Goal: Find specific page/section

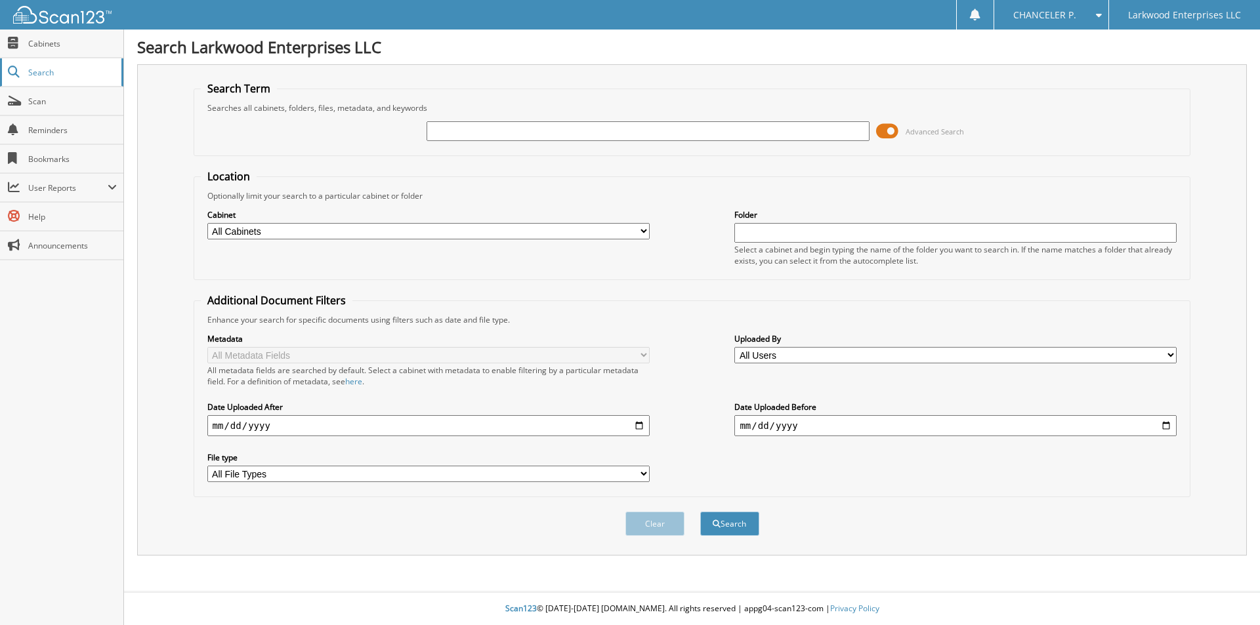
click at [27, 70] on link "Search" at bounding box center [61, 72] width 123 height 28
type input "T4495A"
click at [700, 512] on button "Search" at bounding box center [729, 524] width 59 height 24
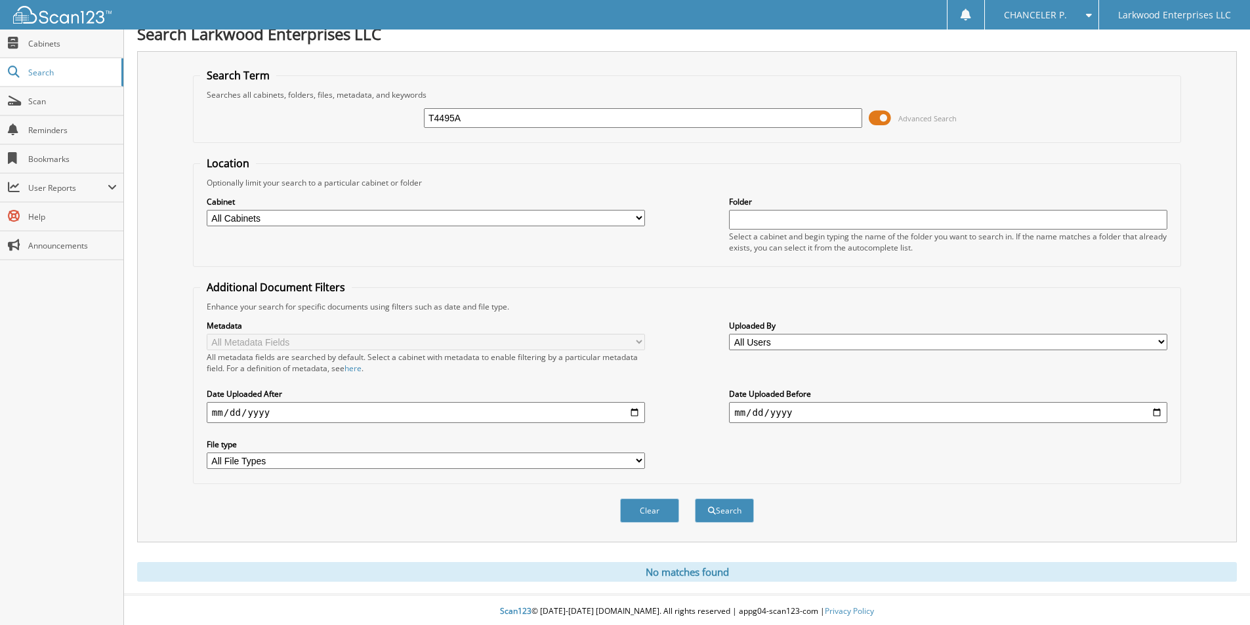
scroll to position [16, 0]
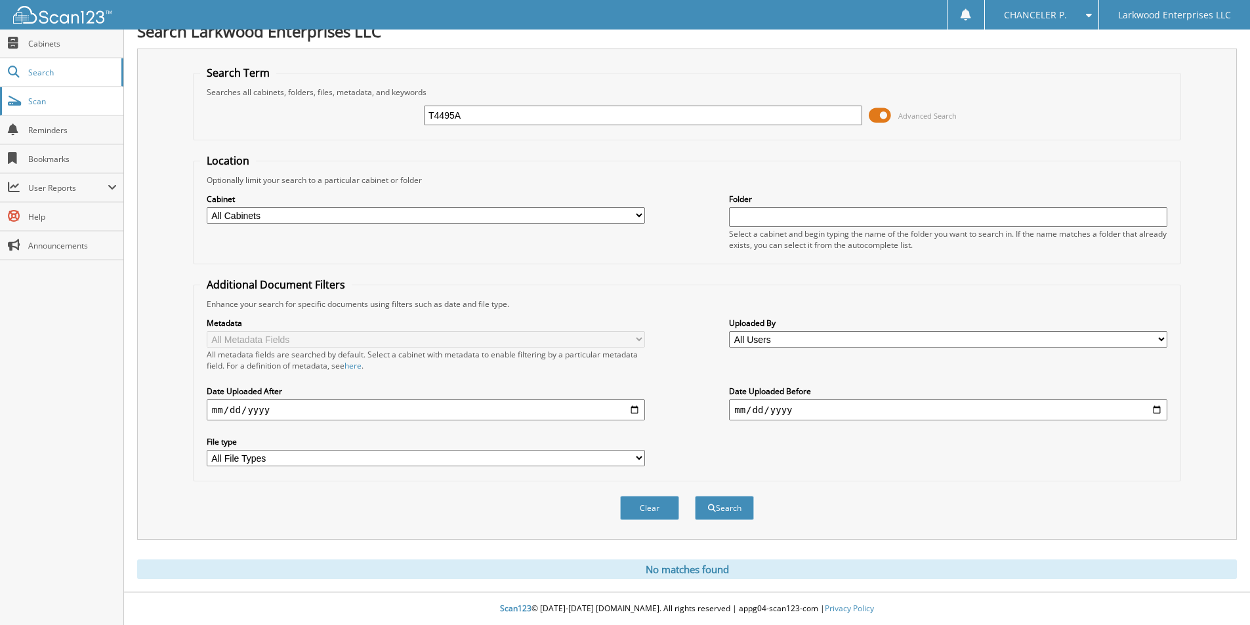
click at [60, 101] on span "Scan" at bounding box center [72, 101] width 89 height 11
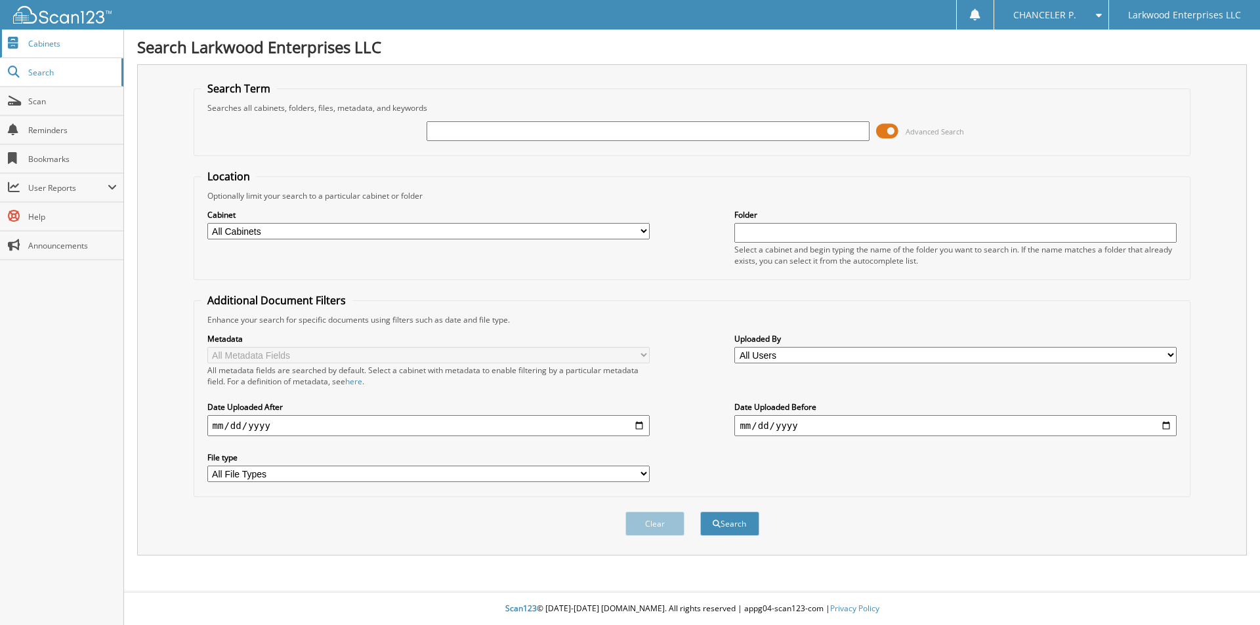
click at [93, 50] on link "Cabinets" at bounding box center [61, 44] width 123 height 28
